Goal: Information Seeking & Learning: Learn about a topic

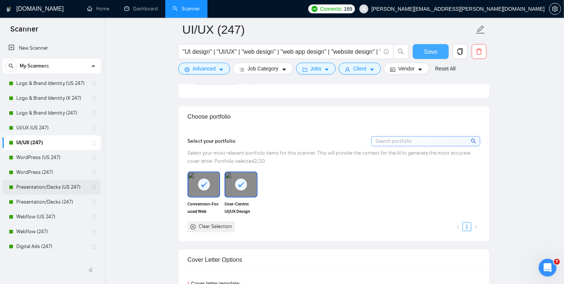
scroll to position [642, 0]
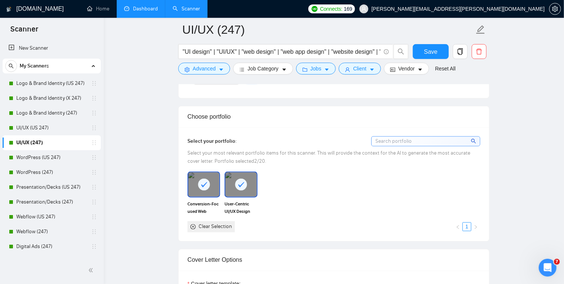
click at [144, 6] on link "Dashboard" at bounding box center [141, 9] width 34 height 6
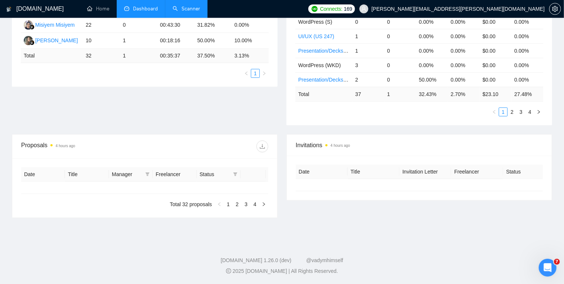
type input "[DATE]"
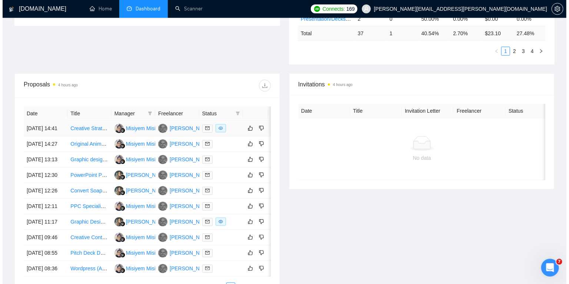
scroll to position [222, 0]
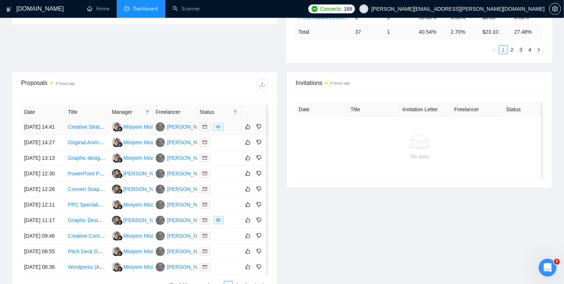
click at [233, 130] on div at bounding box center [219, 127] width 38 height 9
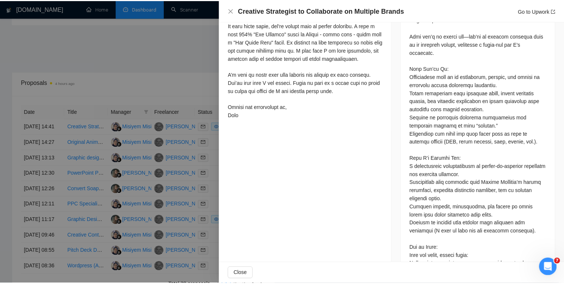
scroll to position [344, 0]
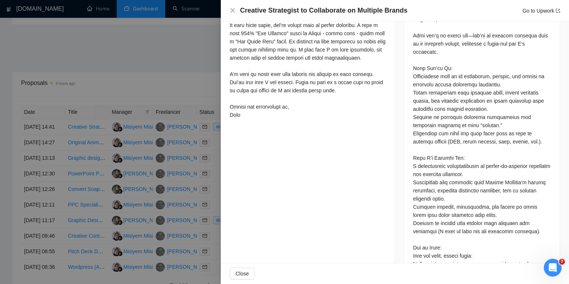
click at [87, 63] on div at bounding box center [284, 142] width 569 height 284
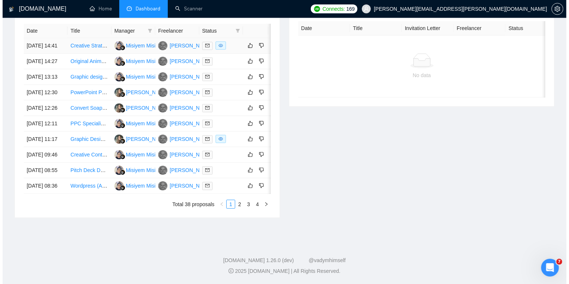
scroll to position [306, 0]
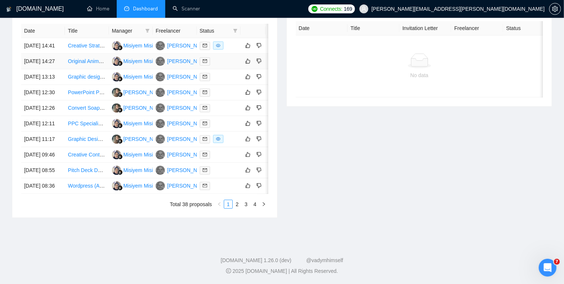
click at [223, 66] on div at bounding box center [219, 61] width 38 height 9
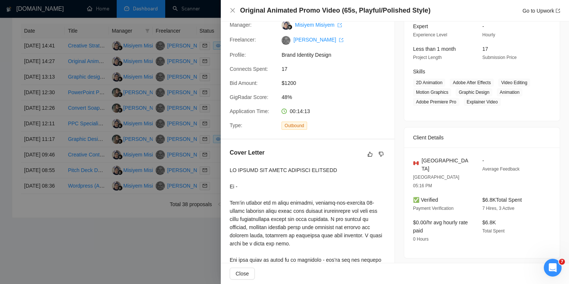
scroll to position [0, 0]
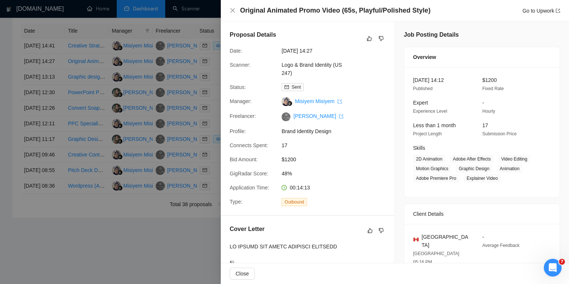
click at [156, 129] on div at bounding box center [284, 142] width 569 height 284
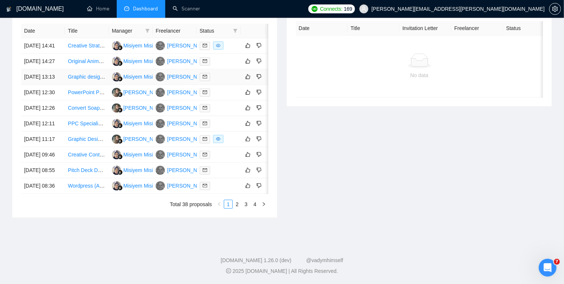
click at [83, 83] on td "Graphic designer / Static Editor" at bounding box center [87, 77] width 44 height 16
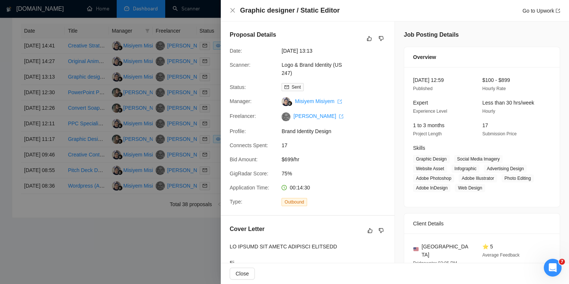
click at [0, 106] on div at bounding box center [284, 142] width 569 height 284
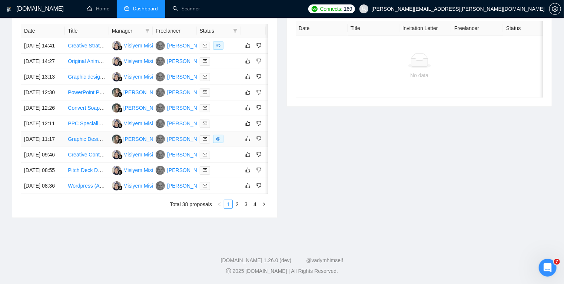
click at [93, 142] on link "Graphic Designer" at bounding box center [88, 139] width 40 height 6
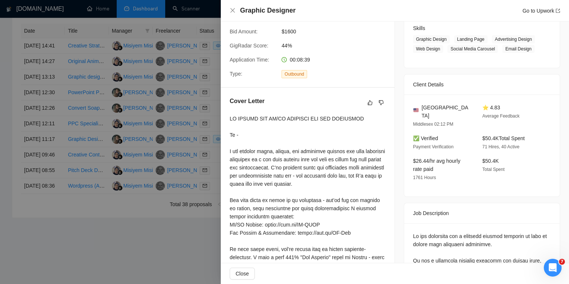
scroll to position [119, 0]
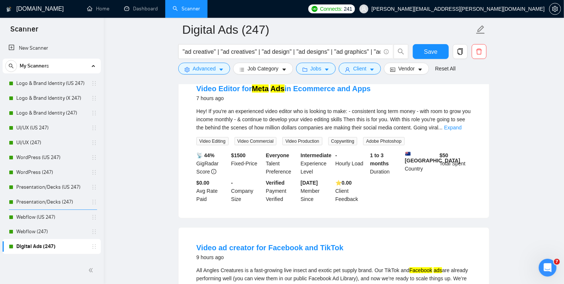
scroll to position [56, 0]
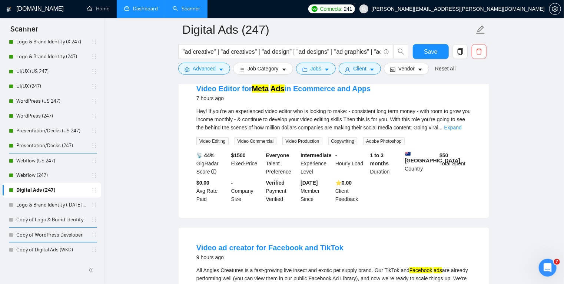
click at [143, 8] on link "Dashboard" at bounding box center [141, 9] width 34 height 6
